Goal: Information Seeking & Learning: Learn about a topic

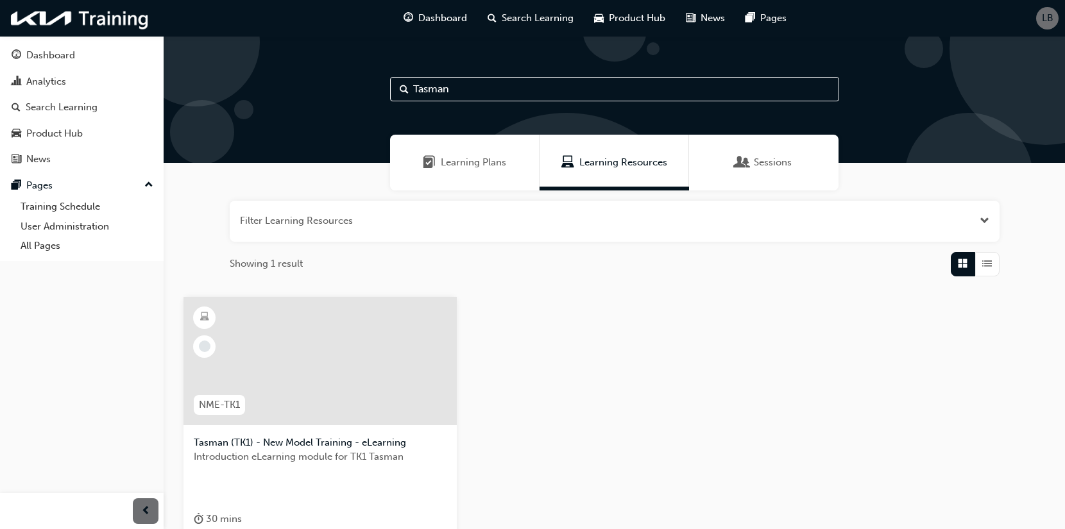
click at [345, 378] on div at bounding box center [319, 361] width 273 height 128
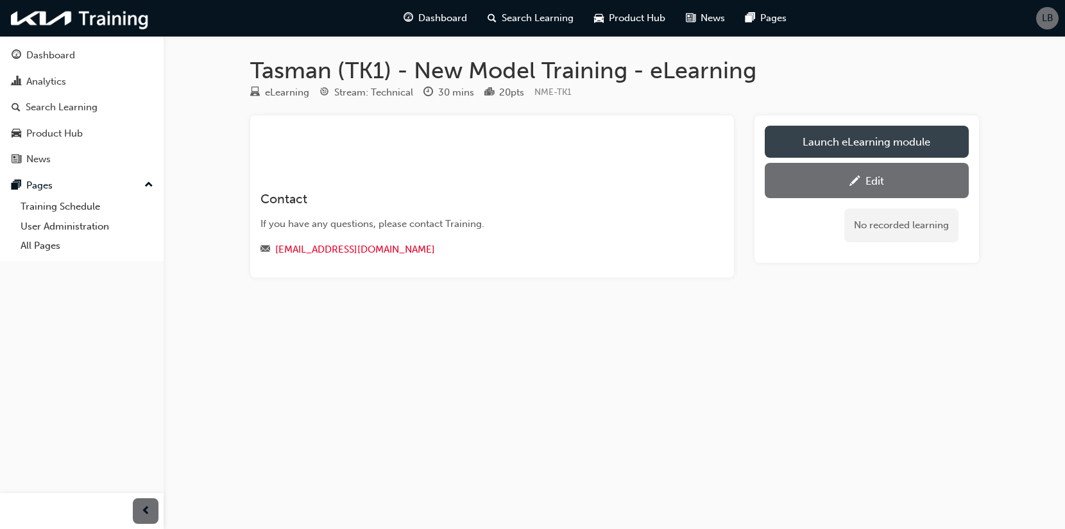
click at [830, 143] on link "Launch eLearning module" at bounding box center [866, 142] width 204 height 32
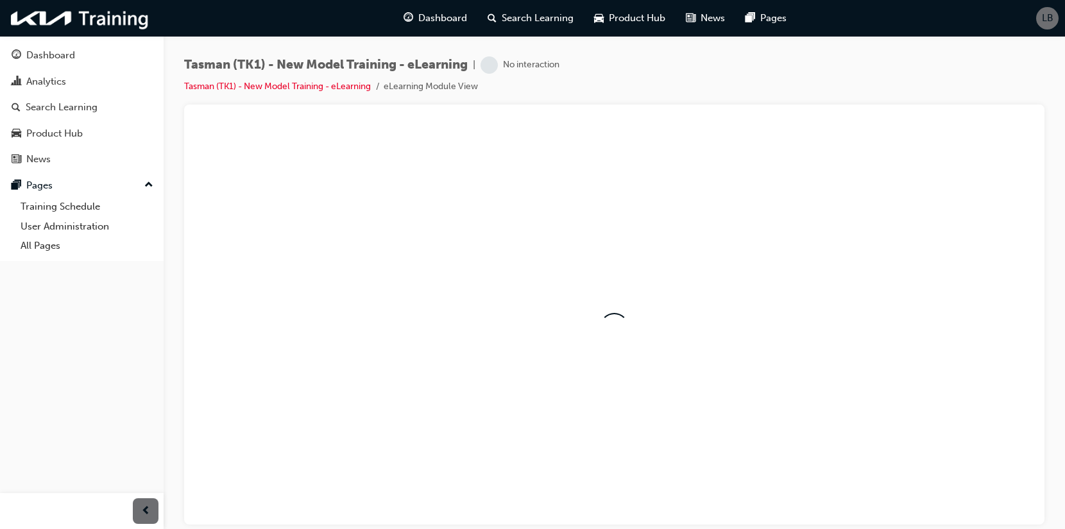
click at [663, 301] on div at bounding box center [613, 328] width 839 height 400
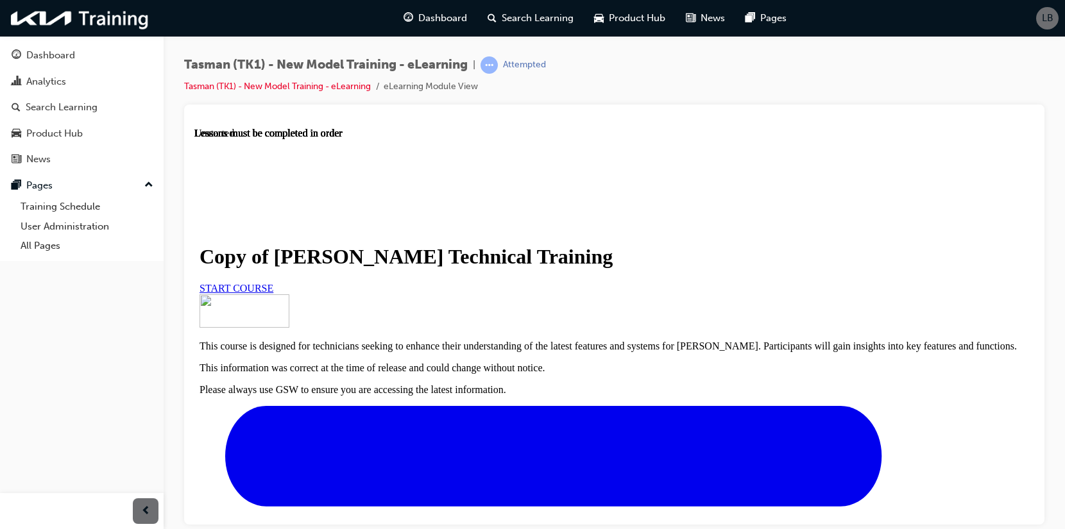
click at [273, 293] on link "START COURSE" at bounding box center [236, 287] width 74 height 11
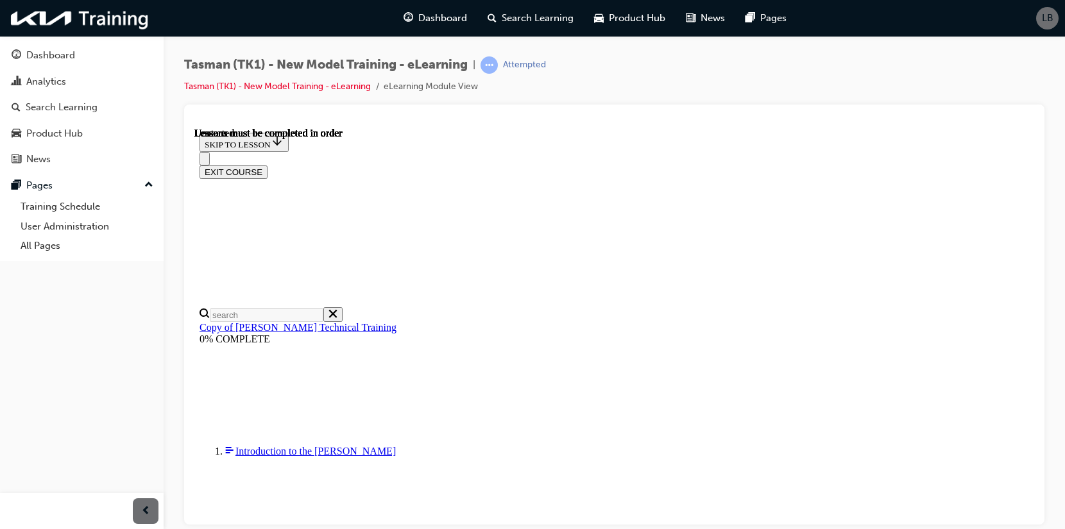
scroll to position [45, 0]
